Goal: Information Seeking & Learning: Find specific fact

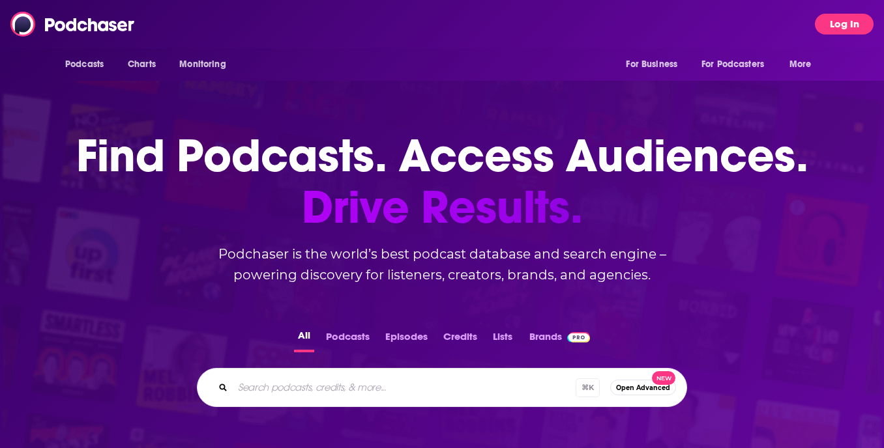
click at [847, 33] on button "Log In" at bounding box center [844, 24] width 59 height 21
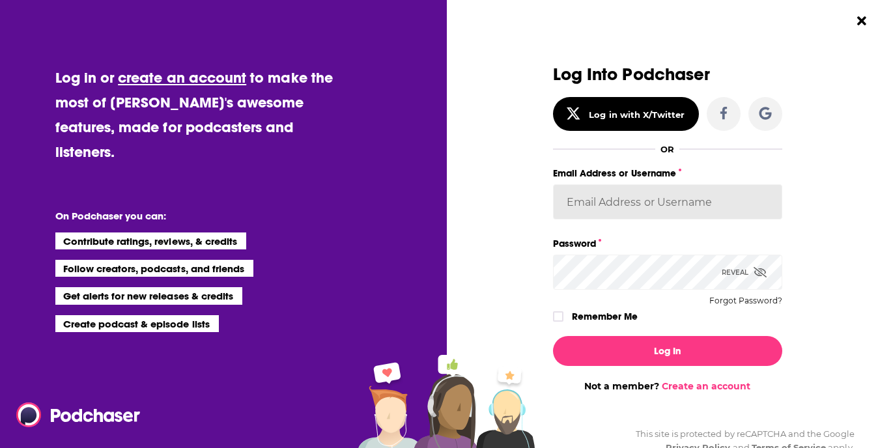
click at [674, 207] on input "Email Address or Username" at bounding box center [667, 201] width 229 height 35
type input "beau@high10media.com"
click at [555, 319] on icon "Dialog" at bounding box center [559, 317] width 8 height 6
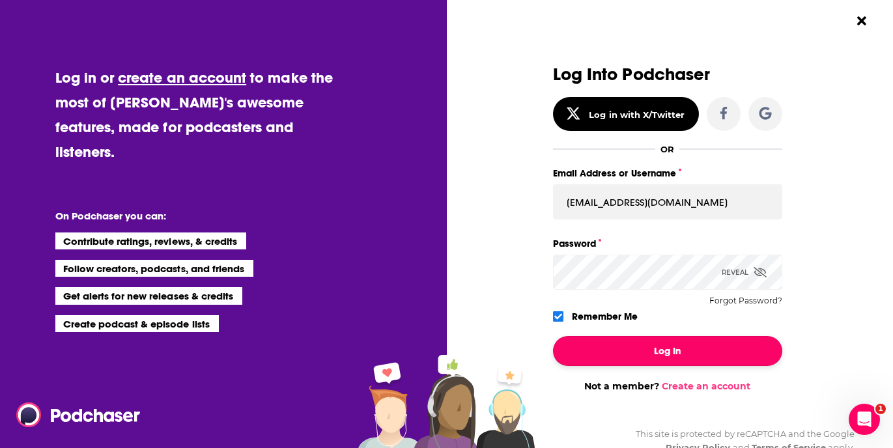
click at [663, 349] on button "Log In" at bounding box center [667, 351] width 229 height 30
click at [651, 354] on button "Log In" at bounding box center [667, 351] width 229 height 30
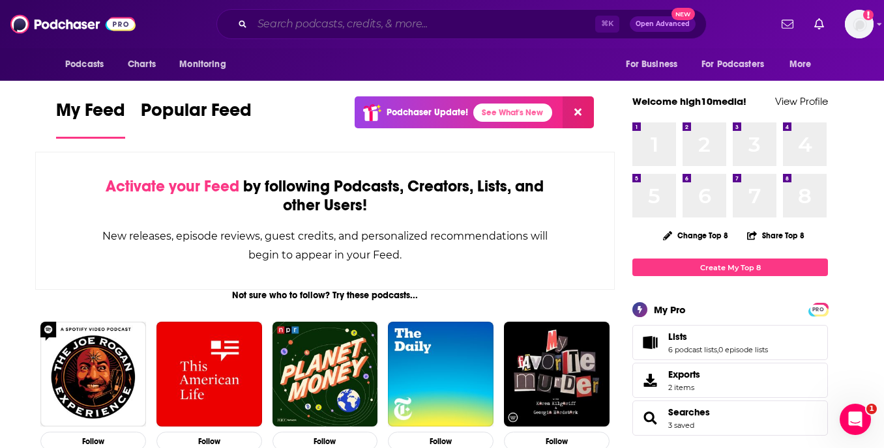
click at [358, 26] on input "Search podcasts, credits, & more..." at bounding box center [423, 24] width 343 height 21
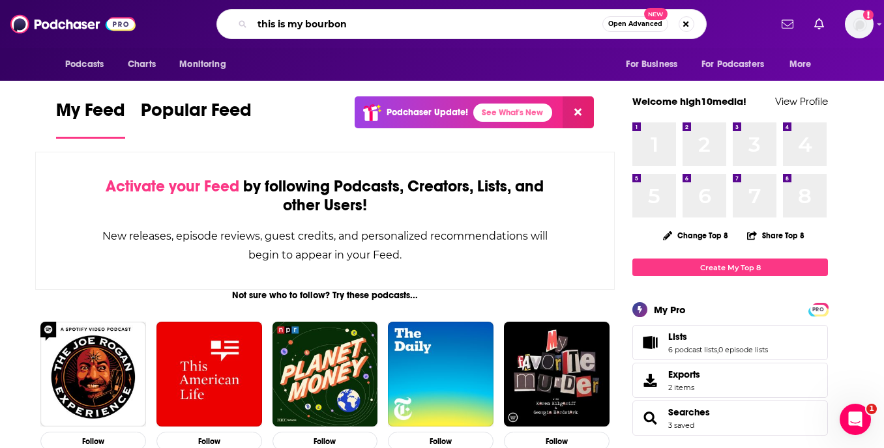
type input "this is my bourbon"
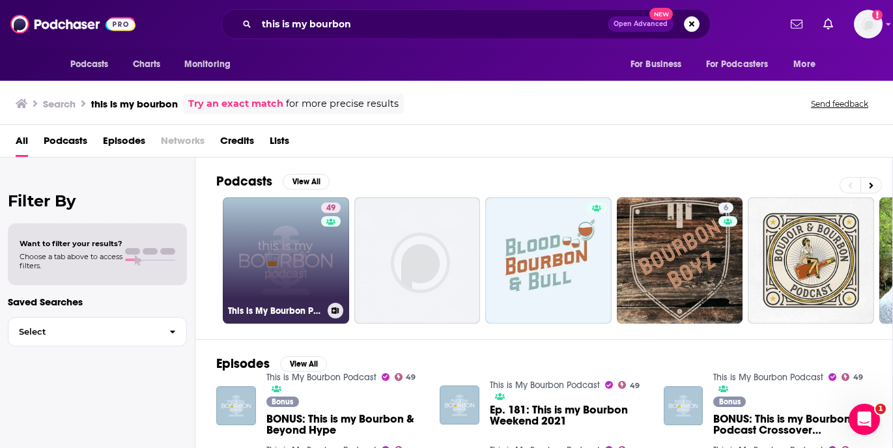
click at [308, 298] on link "49 This is My Bourbon Podcast" at bounding box center [286, 260] width 126 height 126
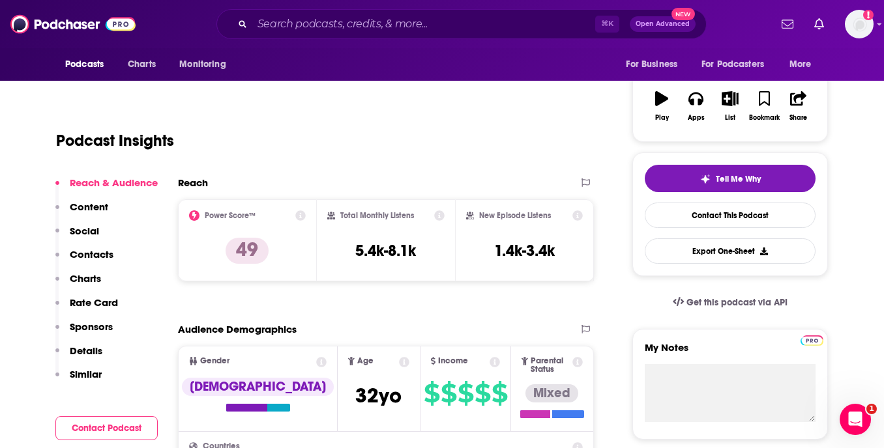
scroll to position [195, 0]
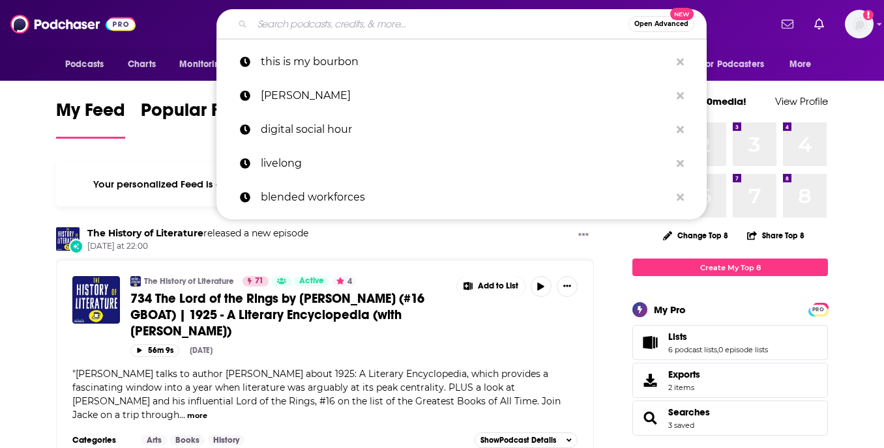
click at [374, 25] on input "Search podcasts, credits, & more..." at bounding box center [440, 24] width 376 height 21
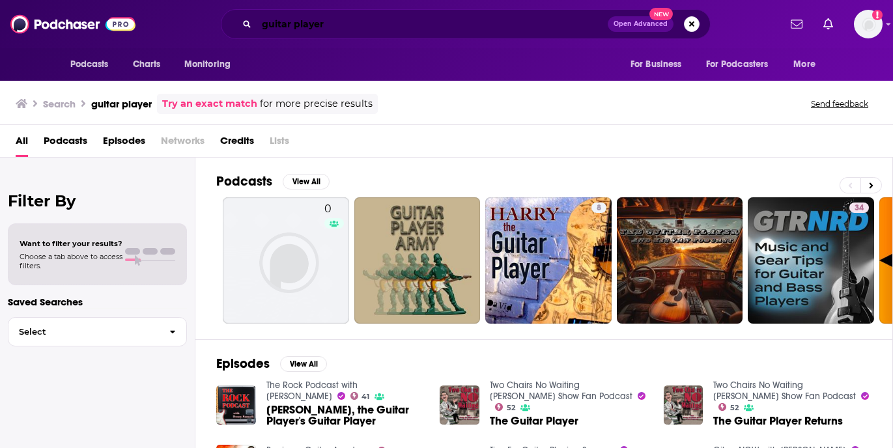
click at [351, 19] on input "guitar player" at bounding box center [432, 24] width 351 height 21
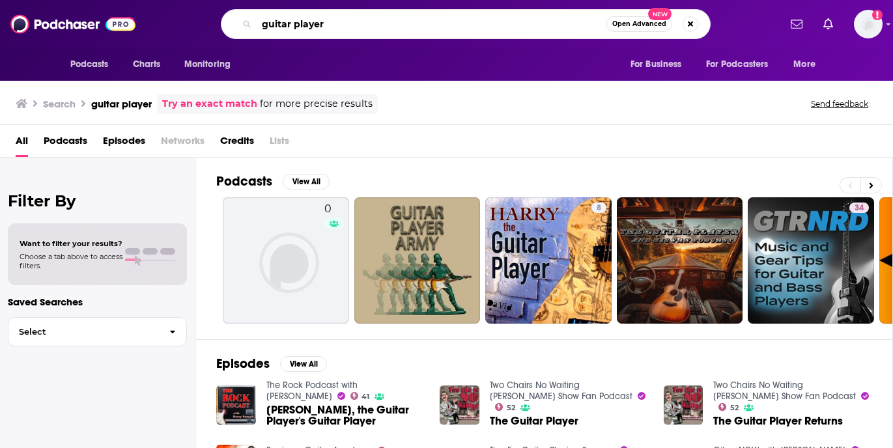
drag, startPoint x: 355, startPoint y: 21, endPoint x: 176, endPoint y: 16, distance: 179.3
click at [174, 16] on div "guitar player Open Advanced New" at bounding box center [465, 24] width 627 height 30
type input "[PERSON_NAME]"
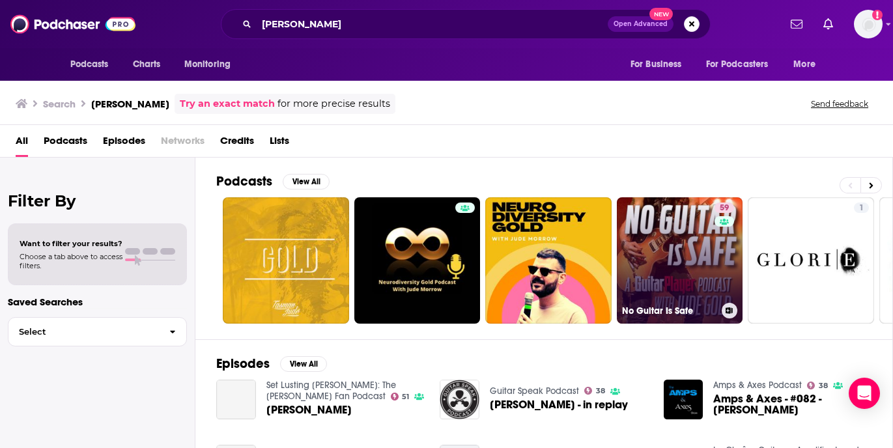
click at [678, 295] on link "59 No Guitar Is Safe" at bounding box center [680, 260] width 126 height 126
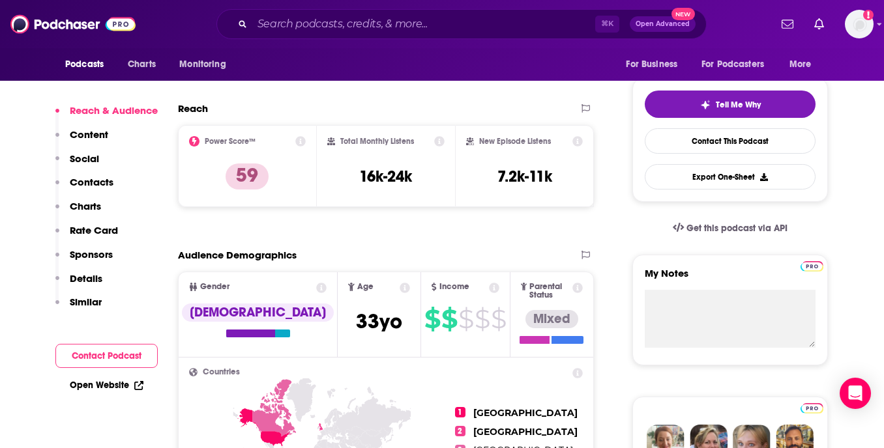
scroll to position [269, 0]
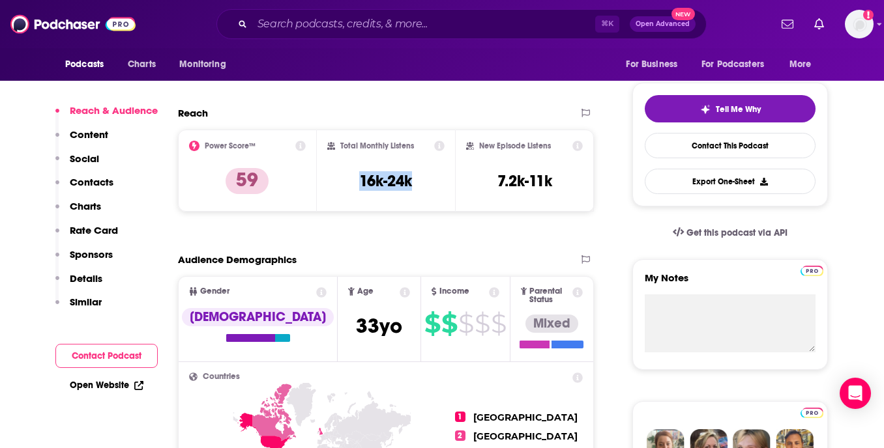
drag, startPoint x: 424, startPoint y: 184, endPoint x: 355, endPoint y: 181, distance: 68.5
click at [353, 181] on div "Total Monthly Listens 16k-24k" at bounding box center [386, 171] width 118 height 60
copy h3 "16k-24k"
click at [401, 22] on input "Search podcasts, credits, & more..." at bounding box center [423, 24] width 343 height 21
